Goal: Transaction & Acquisition: Purchase product/service

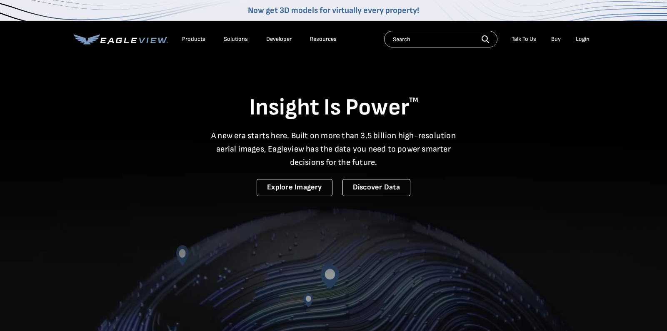
click at [583, 38] on div "Login" at bounding box center [583, 38] width 14 height 7
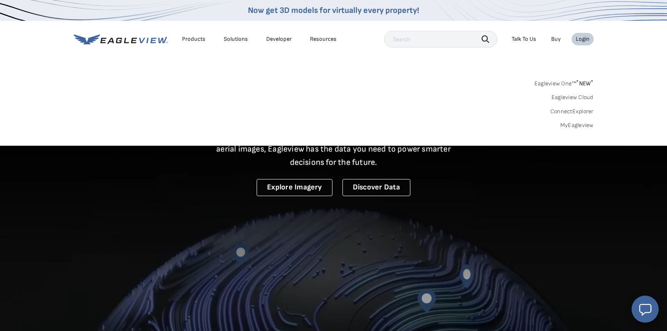
click at [587, 126] on link "MyEagleview" at bounding box center [576, 125] width 33 height 7
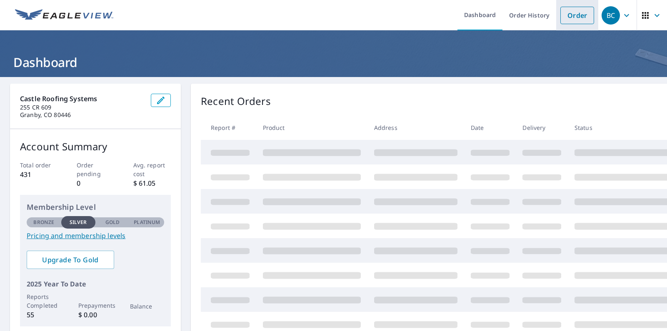
click at [565, 16] on link "Order" at bounding box center [577, 15] width 34 height 17
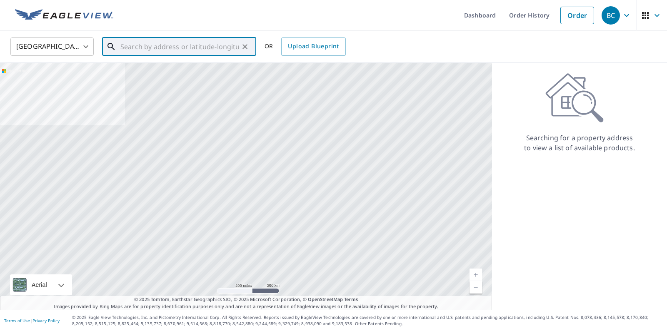
click at [170, 52] on input "text" at bounding box center [179, 46] width 119 height 23
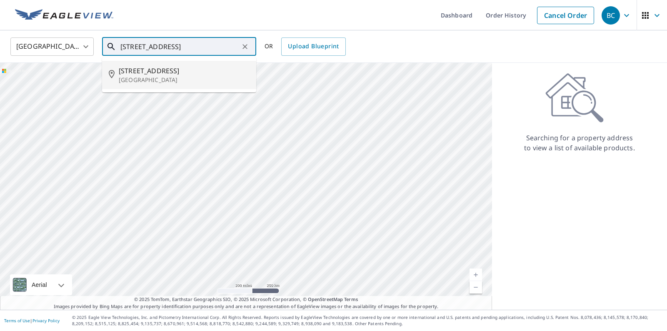
click at [128, 82] on p "[GEOGRAPHIC_DATA]" at bounding box center [184, 80] width 131 height 8
type input "[STREET_ADDRESS]"
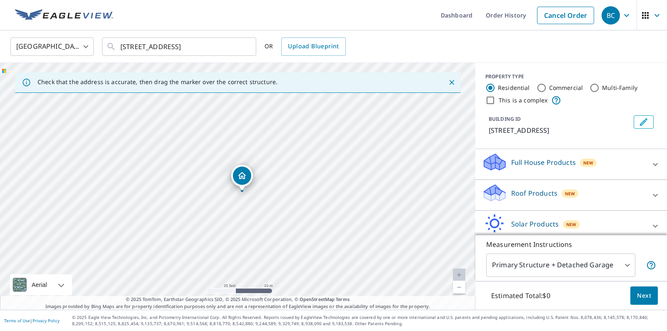
drag, startPoint x: 202, startPoint y: 177, endPoint x: 260, endPoint y: 263, distance: 103.1
click at [259, 287] on div "[STREET_ADDRESS]" at bounding box center [237, 186] width 475 height 247
drag, startPoint x: 242, startPoint y: 174, endPoint x: 183, endPoint y: 148, distance: 64.6
click at [541, 192] on p "Roof Products" at bounding box center [534, 193] width 46 height 10
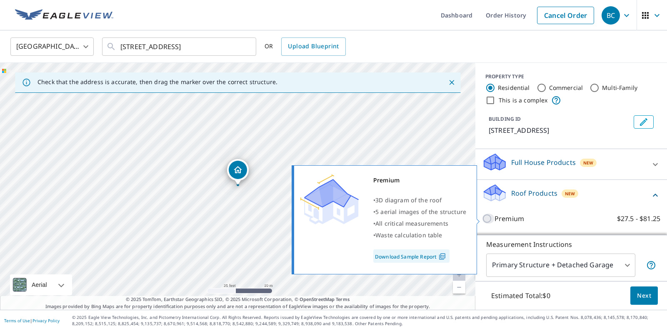
click at [493, 220] on input "Premium $27.5 - $81.25" at bounding box center [488, 219] width 12 height 10
checkbox input "true"
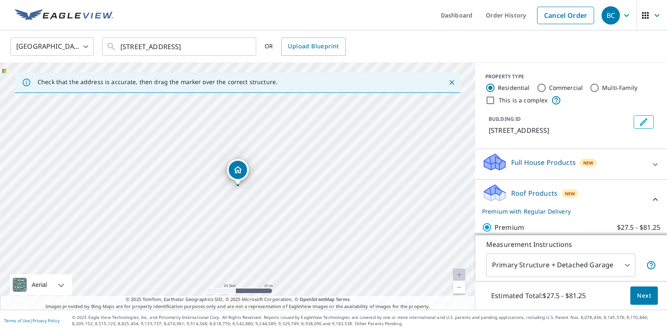
click at [550, 162] on p "Full House Products" at bounding box center [543, 162] width 65 height 10
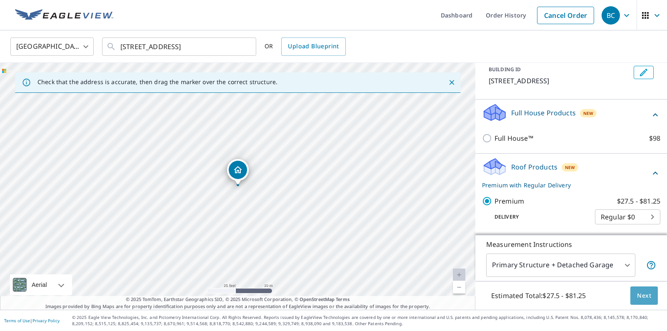
click at [638, 291] on span "Next" at bounding box center [644, 296] width 14 height 10
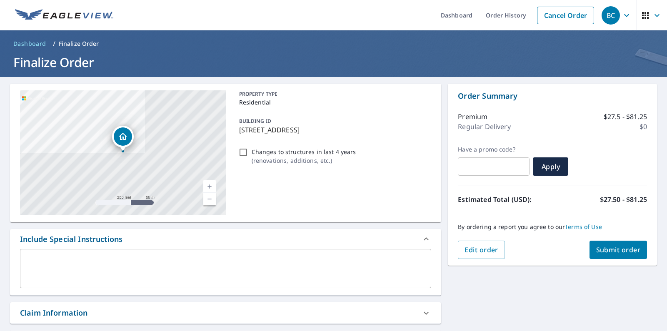
drag, startPoint x: 148, startPoint y: 236, endPoint x: 141, endPoint y: 251, distance: 16.6
click at [146, 242] on div "Include Special Instructions" at bounding box center [218, 239] width 396 height 11
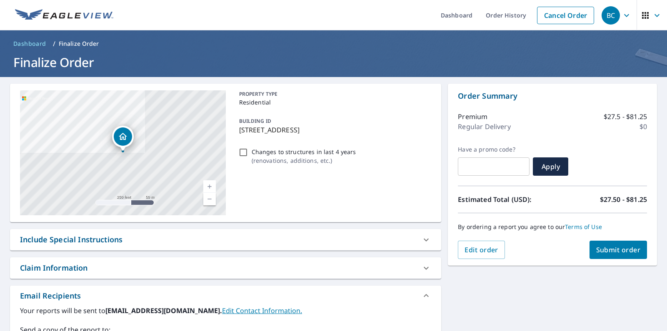
click at [144, 252] on div "[STREET_ADDRESS] Aerial Road A standard road map Aerial A detailed look from ab…" at bounding box center [225, 266] width 431 height 365
click at [93, 238] on div "Include Special Instructions" at bounding box center [71, 239] width 102 height 11
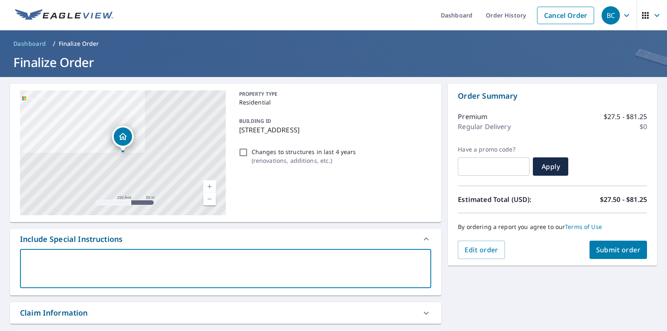
click at [118, 260] on textarea at bounding box center [226, 269] width 400 height 24
type textarea "b"
type textarea "x"
type textarea "bo"
type textarea "x"
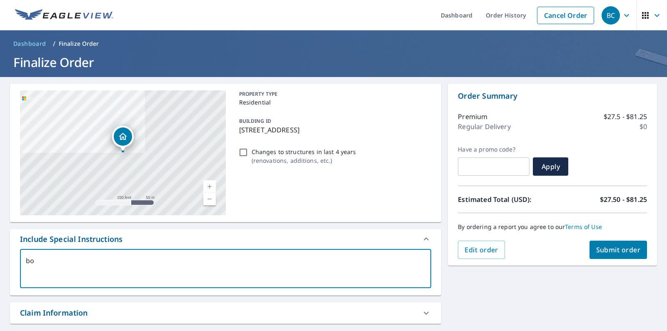
type textarea "boa"
type textarea "x"
type textarea "boat"
type textarea "x"
type textarea "boath"
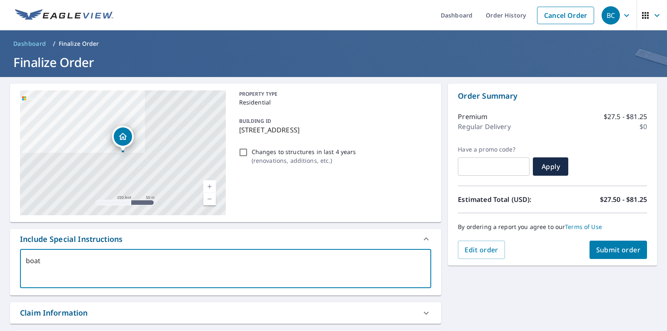
type textarea "x"
type textarea "boatho"
type textarea "x"
type textarea "boathou"
type textarea "x"
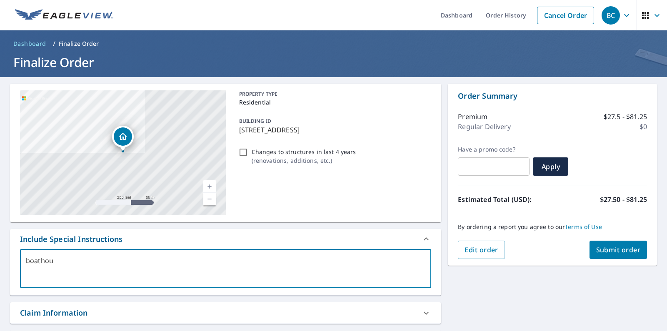
type textarea "boathous"
type textarea "x"
type textarea "boathouse"
type textarea "x"
type textarea "boathouse"
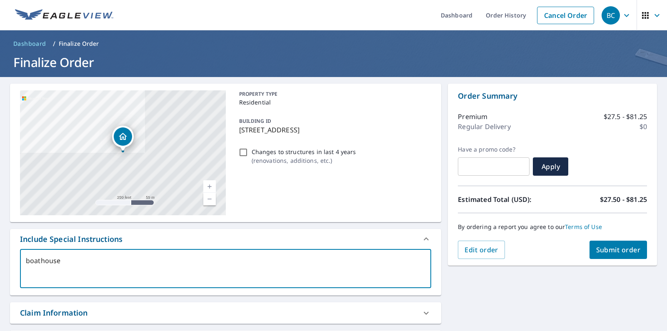
type textarea "x"
type textarea "boathouse o"
type textarea "x"
type textarea "boathouse on"
type textarea "x"
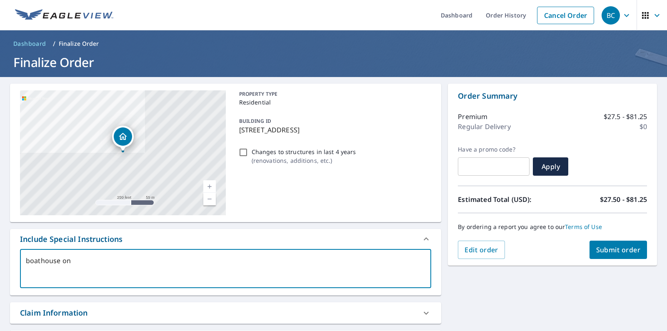
type textarea "boathouse on"
type textarea "x"
type textarea "boathouse on w"
type textarea "x"
type textarea "boathouse on wa"
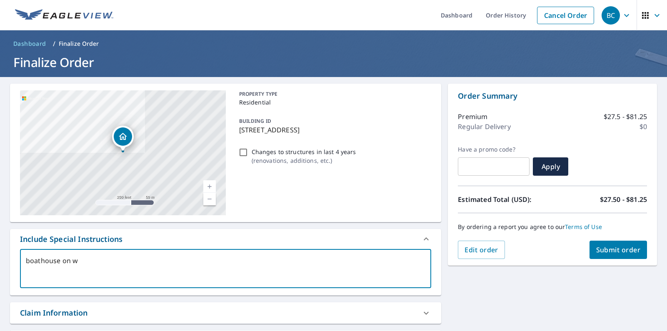
type textarea "x"
type textarea "boathouse on wat"
type textarea "x"
type textarea "boathouse on wate"
type textarea "x"
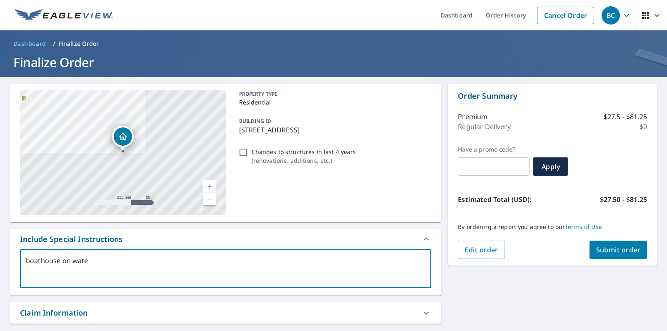
type textarea "boathouse on water"
type textarea "x"
type textarea "boathouse on water"
type textarea "x"
type textarea "boathouse on water i"
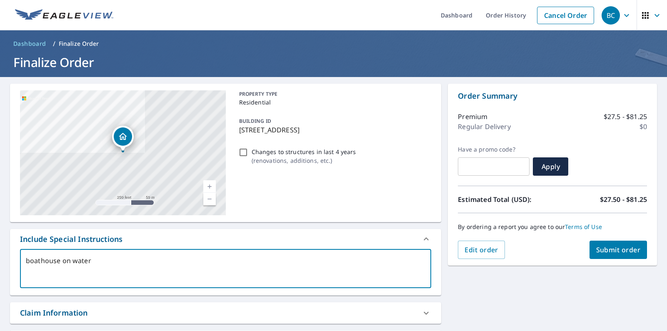
type textarea "x"
type textarea "boathouse on water is"
type textarea "x"
type textarea "boathouse on water is"
type textarea "x"
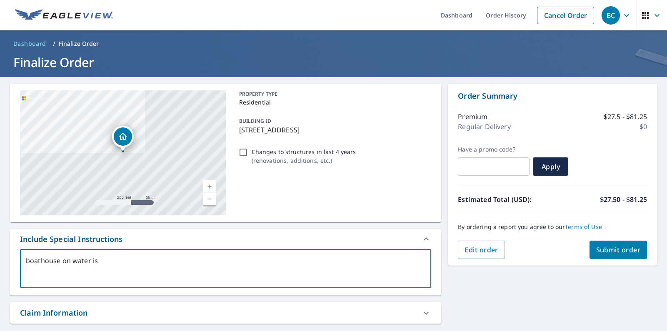
type textarea "boathouse on water is p"
type textarea "x"
type textarea "boathouse on water is pa"
type textarea "x"
type textarea "boathouse on water is par"
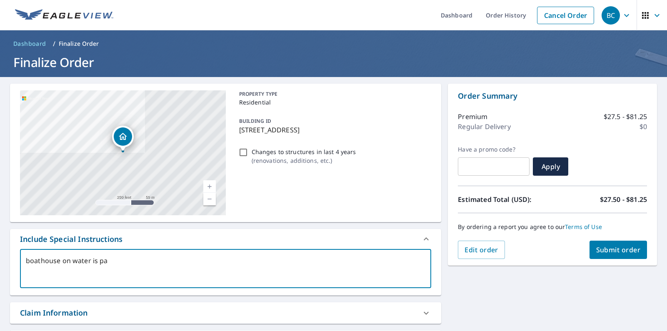
type textarea "x"
type textarea "boathouse on water is part"
type textarea "x"
type textarea "boathouse on water is part"
type textarea "x"
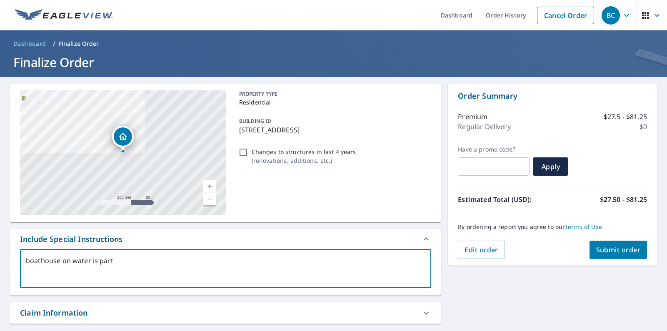
type textarea "boathouse on water is part o"
type textarea "x"
type textarea "boathouse on water is part of"
type textarea "x"
type textarea "boathouse on water is part of"
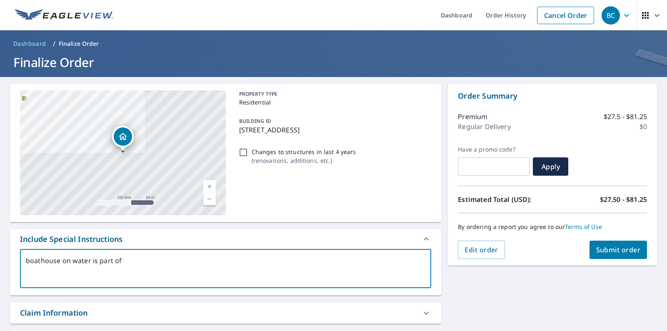
type textarea "x"
type textarea "boathouse on water is part of t"
type textarea "x"
type textarea "boathouse on water is part of th"
type textarea "x"
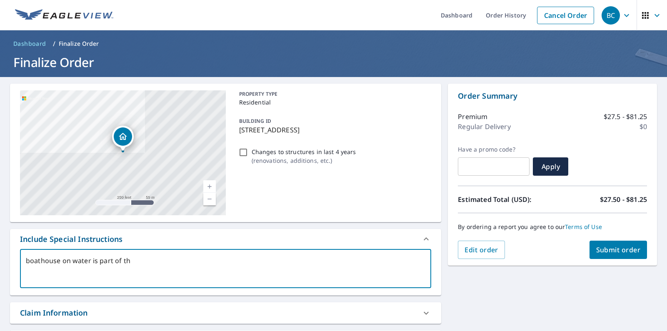
type textarea "boathouse on water is part of the"
type textarea "x"
type textarea "boathouse on water is part of the"
type textarea "x"
type textarea "boathouse on water is part of the p"
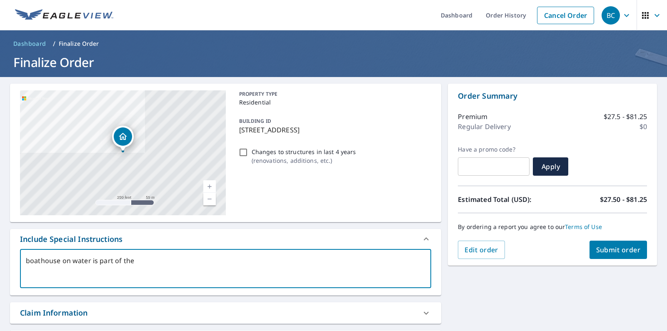
type textarea "x"
type textarea "boathouse on water is part of the pr"
type textarea "x"
type textarea "boathouse on water is part of the pro"
type textarea "x"
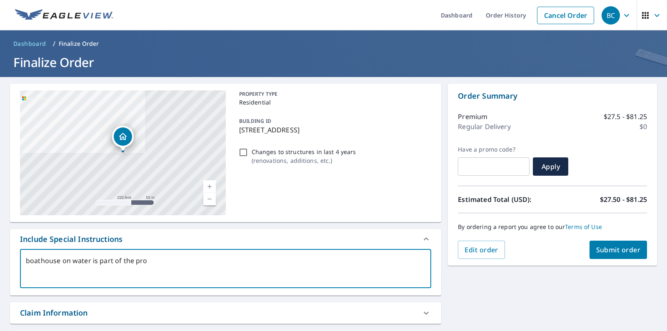
type textarea "boathouse on water is part of the prop"
type textarea "x"
type textarea "boathouse on water is part of the prope"
type textarea "x"
type textarea "boathouse on water is part of the propet"
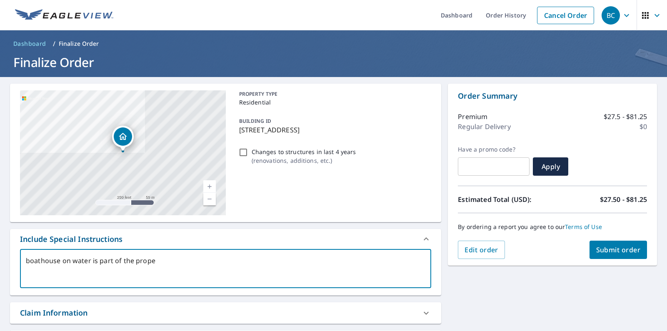
type textarea "x"
type textarea "boathouse on water is part of the propety"
type textarea "x"
type textarea "boathouse on water is part of the property"
type textarea "x"
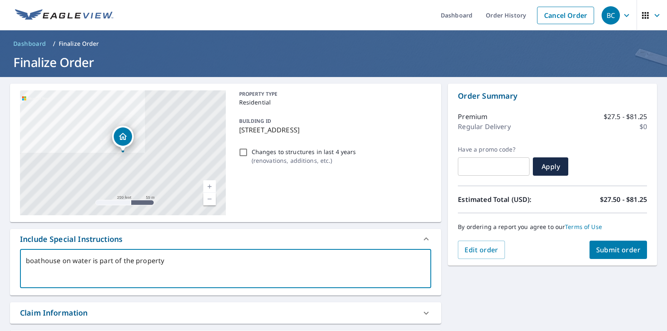
type textarea "boathouse on water is part of the property"
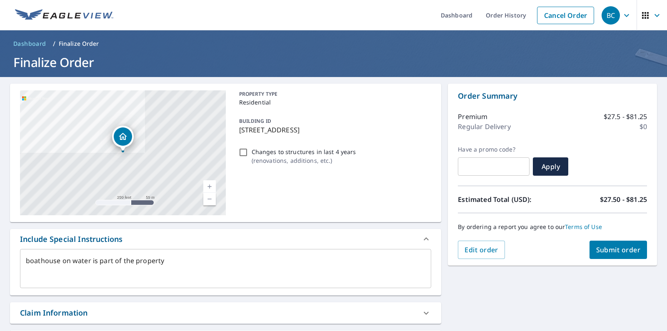
click at [589, 247] on div "Edit order Submit order" at bounding box center [552, 250] width 189 height 18
click at [595, 249] on button "Submit order" at bounding box center [619, 250] width 58 height 18
type textarea "x"
